Goal: Information Seeking & Learning: Learn about a topic

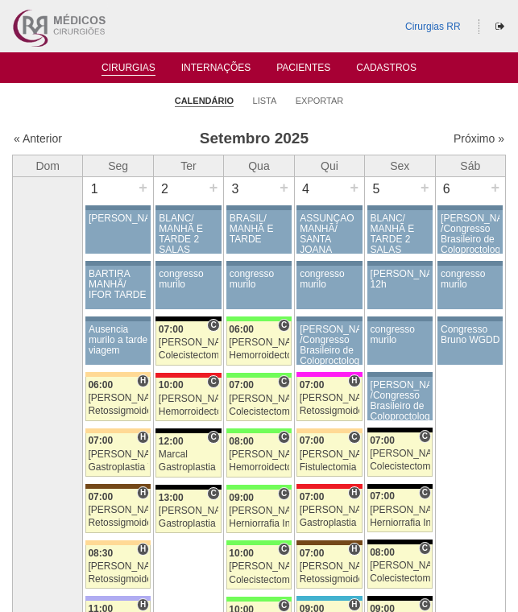
scroll to position [2254, 0]
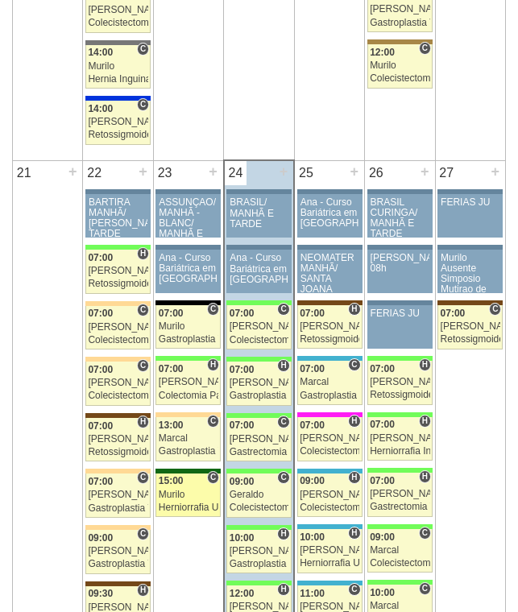
click at [184, 488] on link "88643 Cirurgias RR C 15:00 Murilo Herniorrafia Umbilical Hospital Santa Maria R…" at bounding box center [187, 495] width 65 height 44
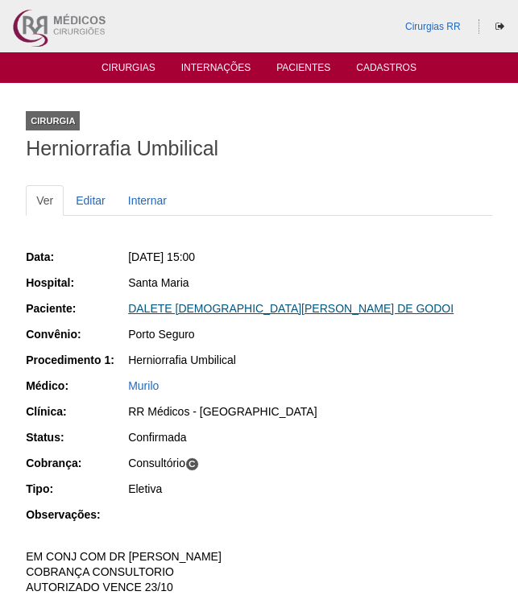
click at [243, 307] on link "DALETE [DEMOGRAPHIC_DATA][PERSON_NAME] DE GODOI" at bounding box center [290, 308] width 325 height 13
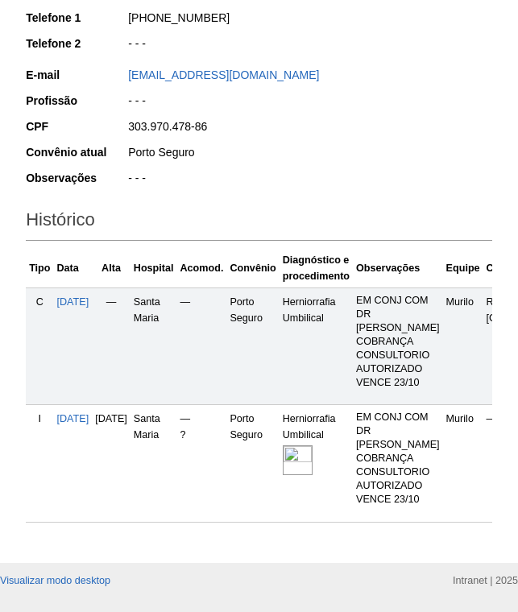
scroll to position [322, 0]
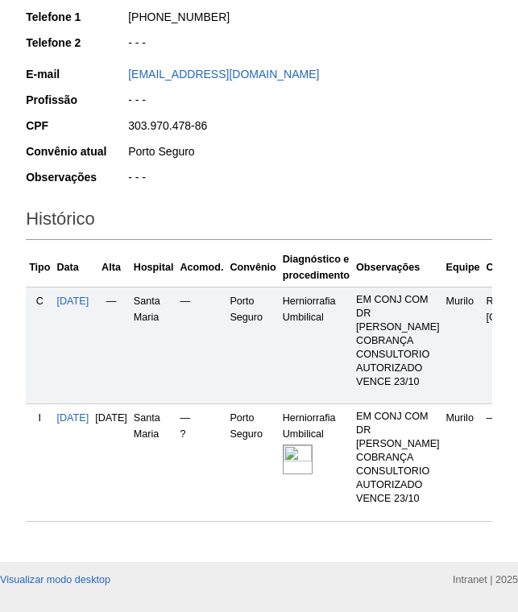
click at [312, 444] on img at bounding box center [298, 459] width 30 height 30
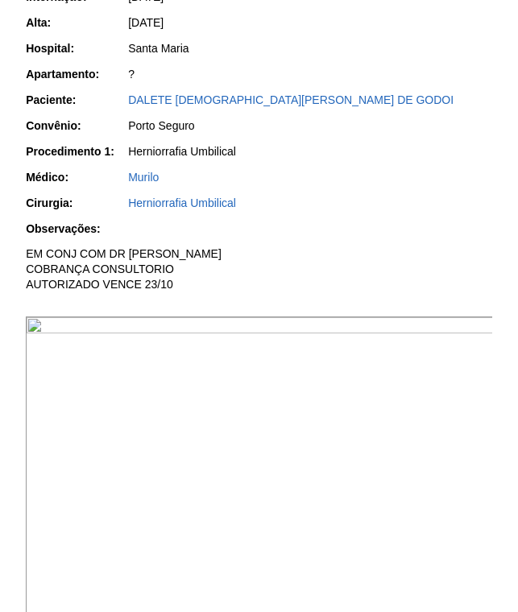
scroll to position [403, 0]
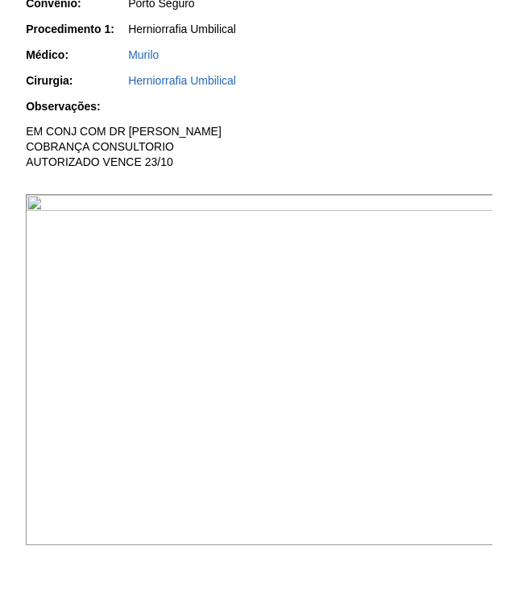
click at [182, 260] on img at bounding box center [260, 369] width 468 height 351
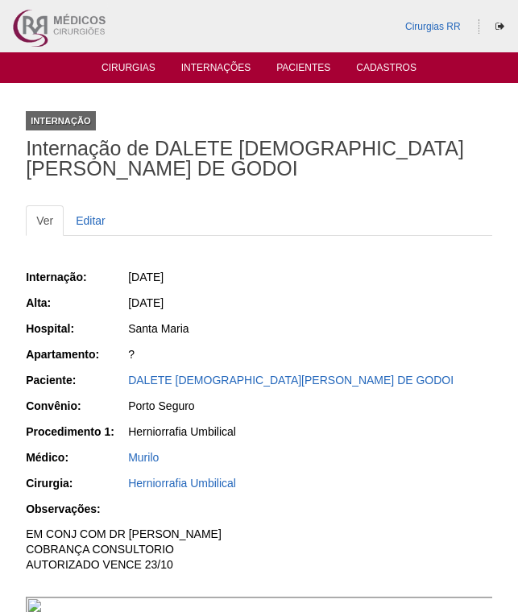
scroll to position [401, 0]
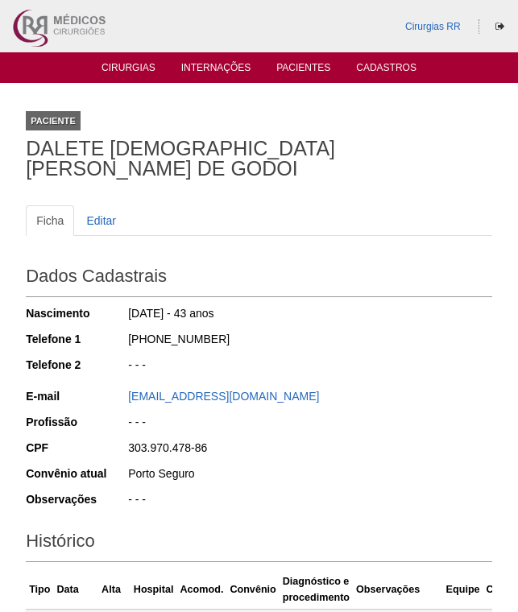
scroll to position [320, 0]
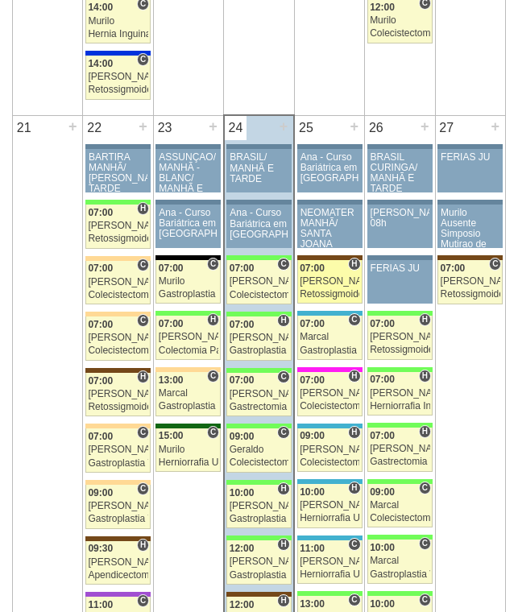
scroll to position [2415, 0]
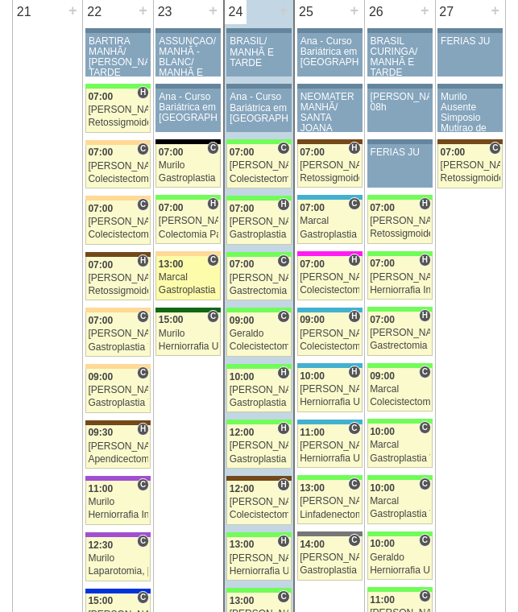
click at [179, 264] on span "13:00" at bounding box center [171, 263] width 25 height 11
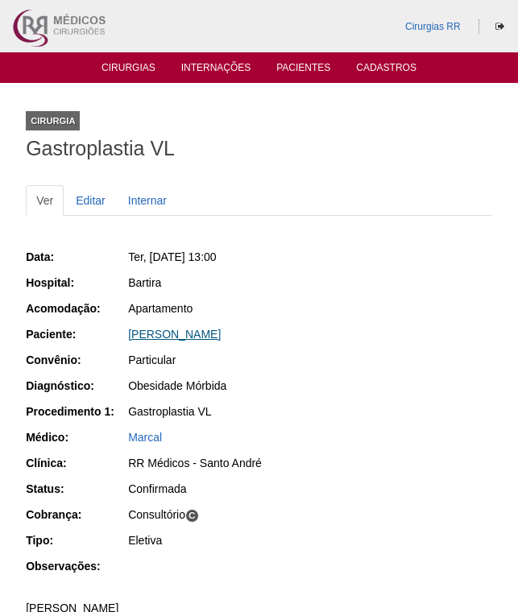
click at [188, 332] on link "[PERSON_NAME]" at bounding box center [174, 334] width 93 height 13
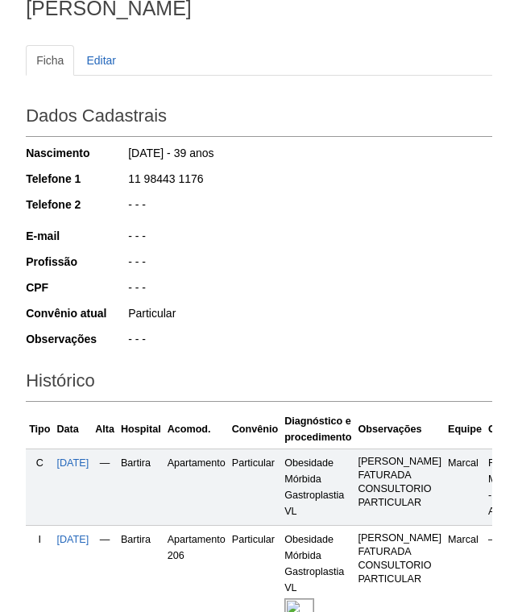
scroll to position [341, 0]
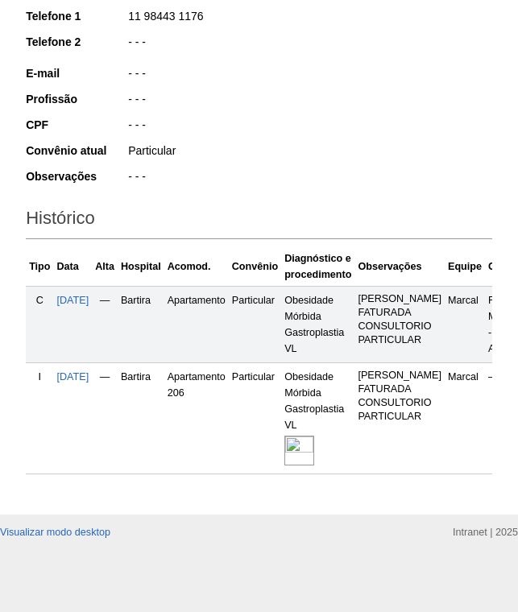
click at [314, 436] on img at bounding box center [299, 451] width 30 height 30
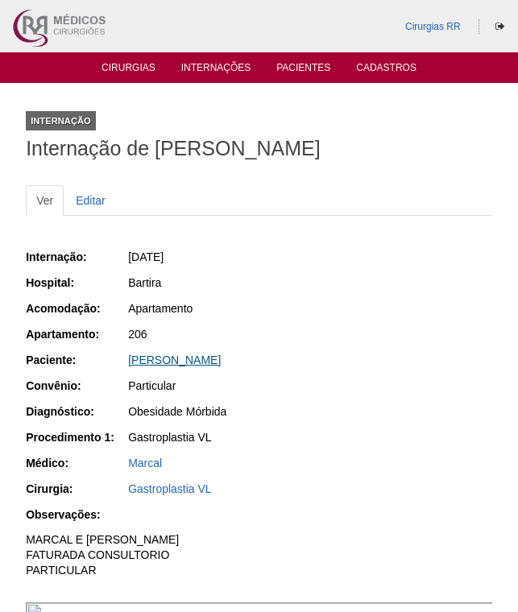
click at [186, 359] on link "[PERSON_NAME]" at bounding box center [174, 359] width 93 height 13
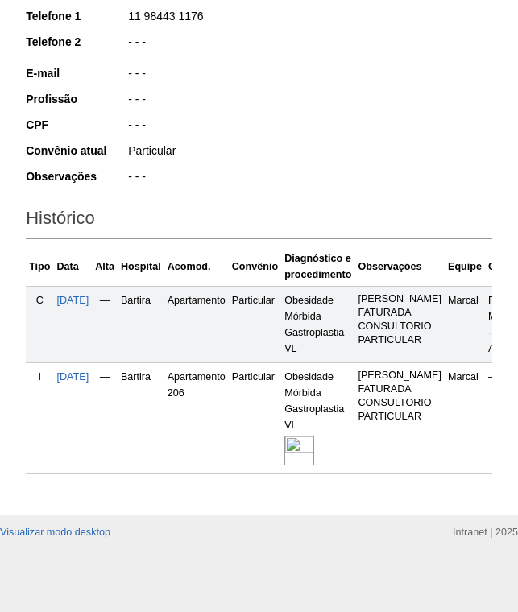
scroll to position [341, 0]
click at [314, 439] on img at bounding box center [299, 451] width 30 height 30
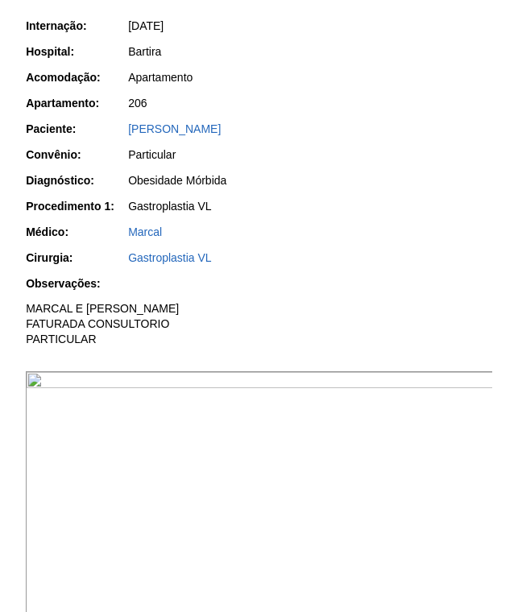
scroll to position [403, 0]
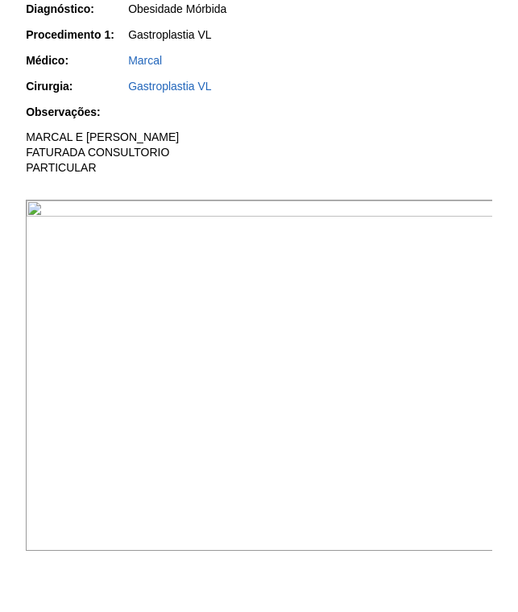
click at [288, 274] on img at bounding box center [260, 375] width 468 height 351
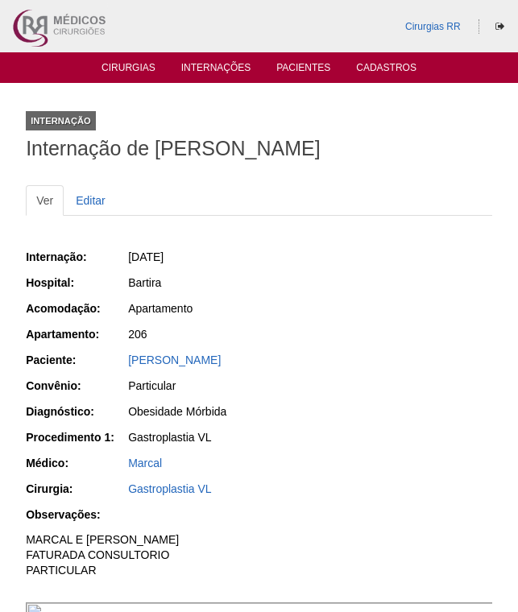
scroll to position [403, 0]
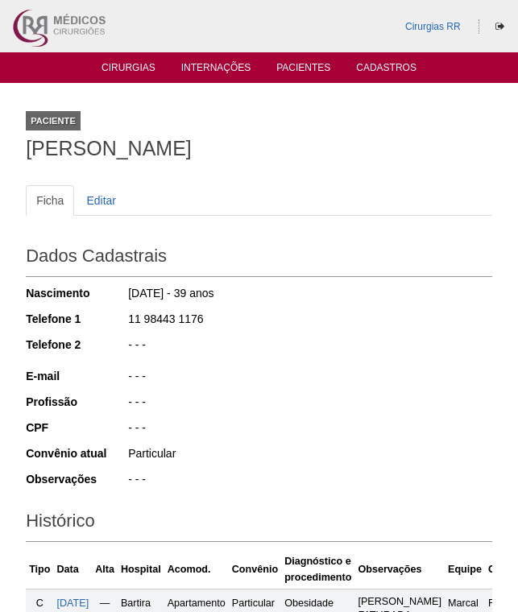
scroll to position [340, 0]
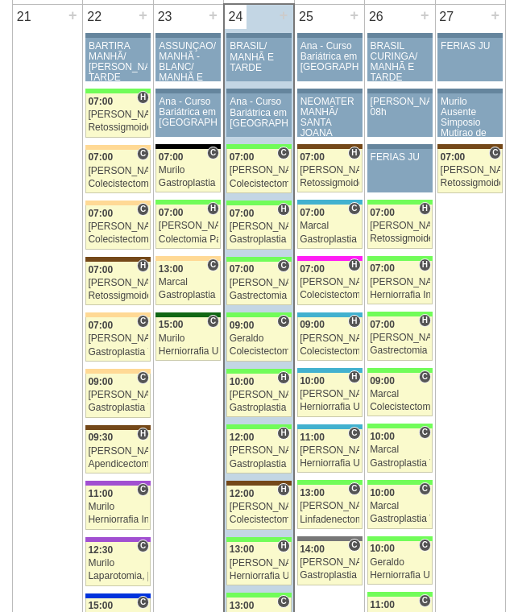
scroll to position [2410, 0]
click at [196, 223] on div "Bruno" at bounding box center [189, 226] width 60 height 10
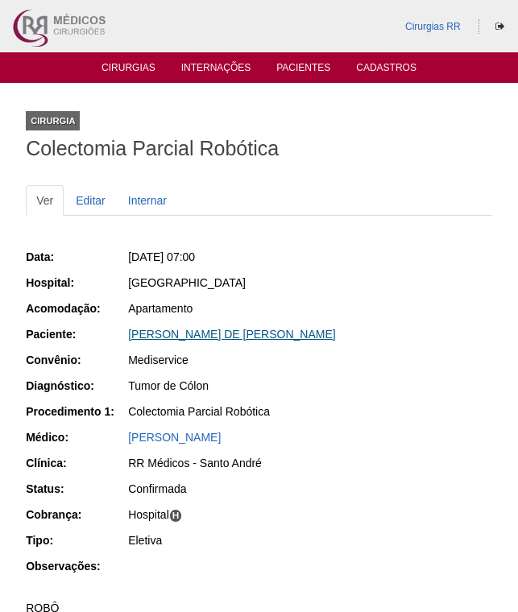
click at [274, 332] on link "[PERSON_NAME] DE [PERSON_NAME]" at bounding box center [232, 334] width 208 height 13
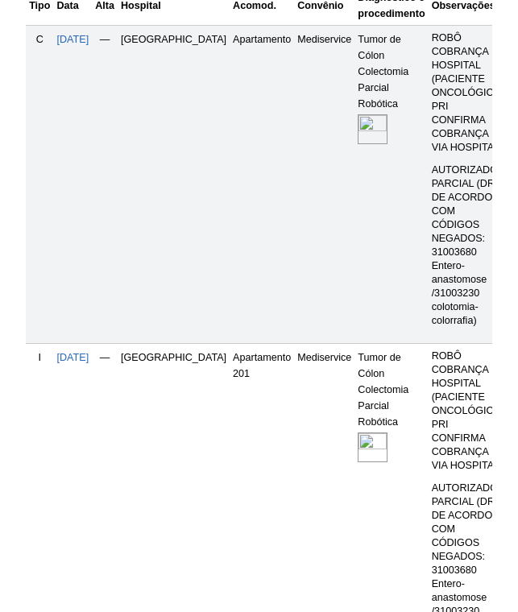
scroll to position [644, 0]
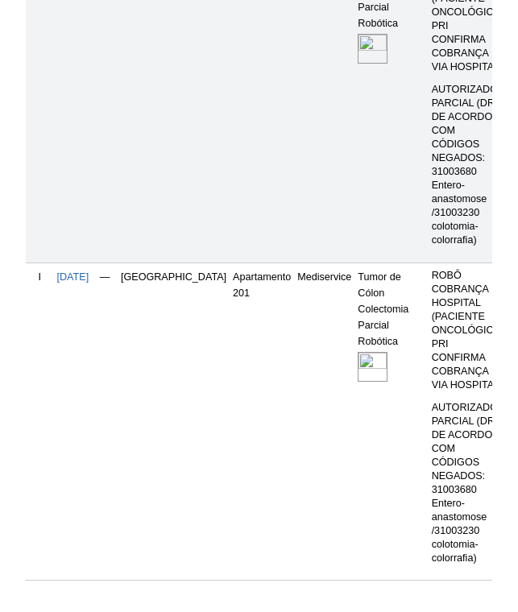
click at [357, 366] on img at bounding box center [372, 367] width 30 height 30
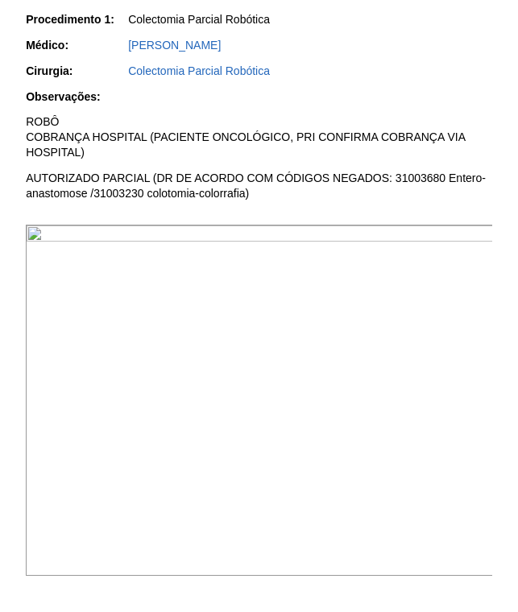
scroll to position [483, 0]
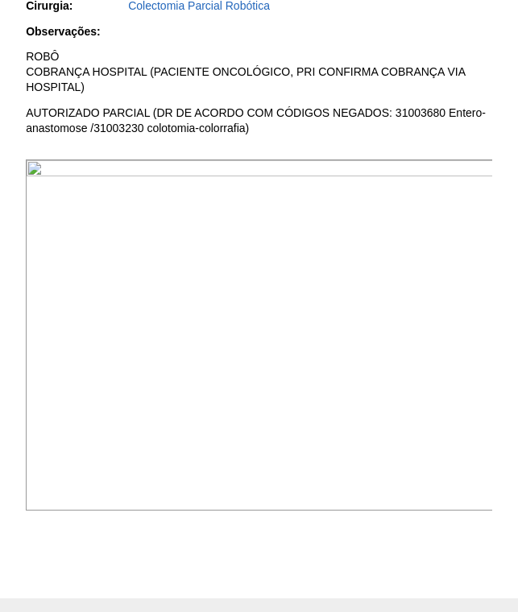
click at [185, 233] on img at bounding box center [260, 334] width 468 height 351
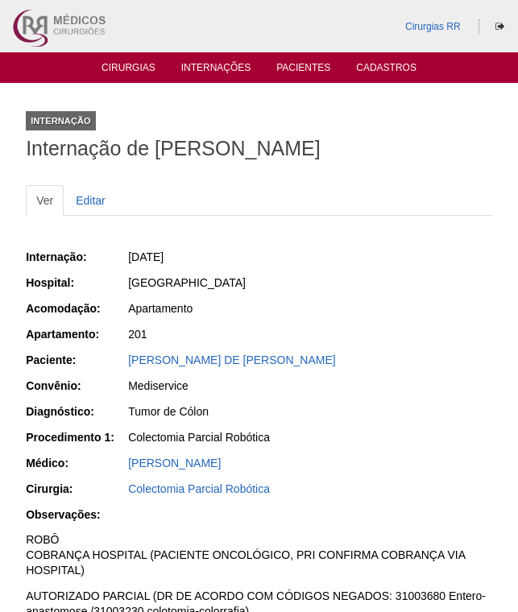
scroll to position [481, 0]
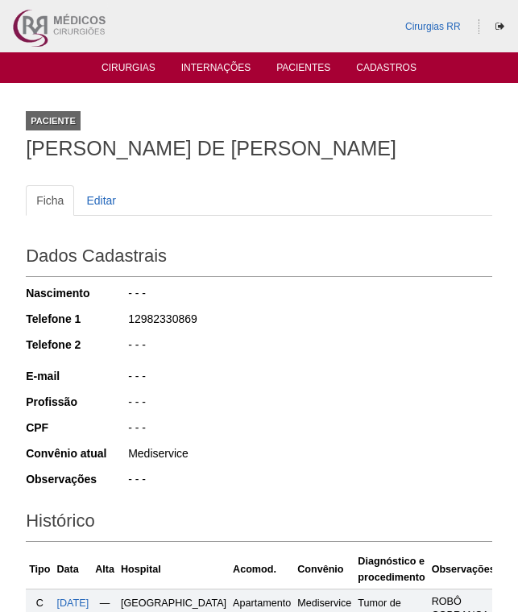
scroll to position [644, 0]
